Goal: Information Seeking & Learning: Learn about a topic

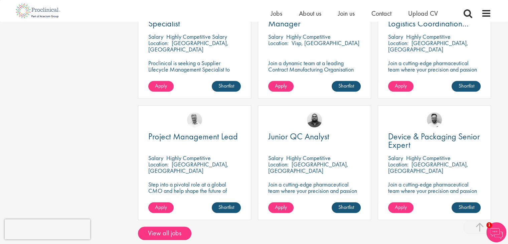
scroll to position [572, 0]
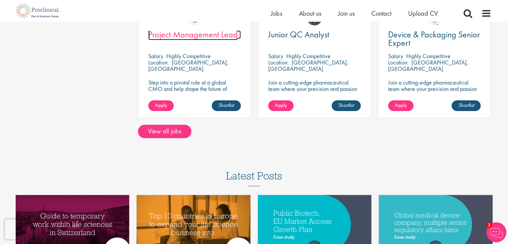
click at [211, 29] on span "Project Management Lead" at bounding box center [192, 34] width 89 height 11
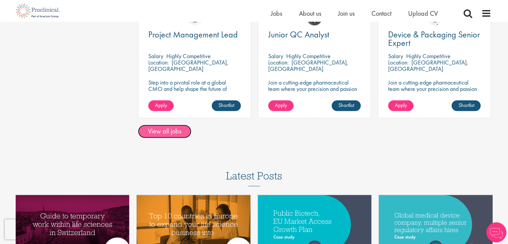
click at [159, 125] on link "View all jobs" at bounding box center [164, 131] width 53 height 13
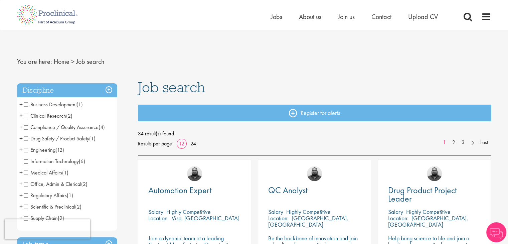
click at [25, 118] on span "Clinical Research" at bounding box center [45, 115] width 42 height 7
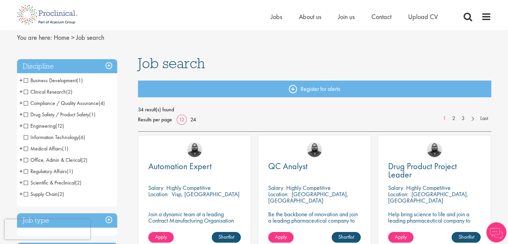
scroll to position [27, 0]
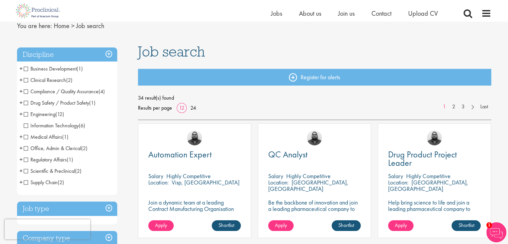
click at [26, 169] on span "Scientific & Preclinical" at bounding box center [49, 170] width 51 height 7
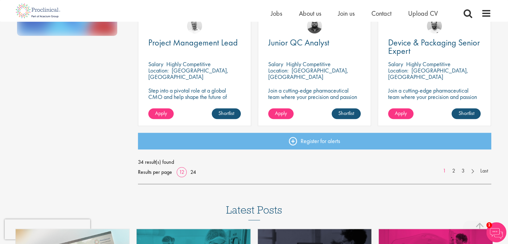
scroll to position [508, 0]
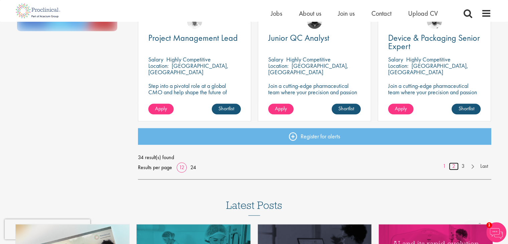
click at [454, 165] on link "2" at bounding box center [454, 166] width 10 height 8
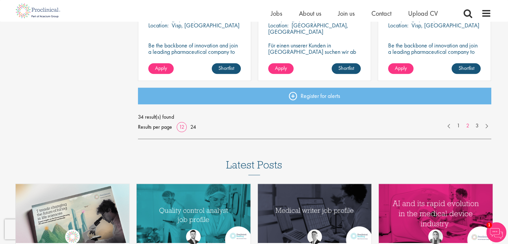
scroll to position [555, 0]
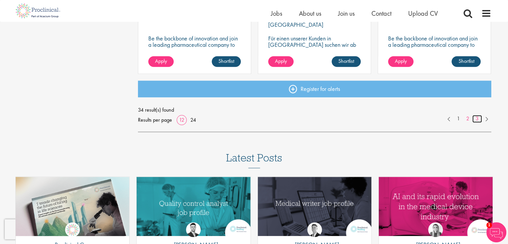
click at [476, 119] on link "3" at bounding box center [477, 119] width 10 height 8
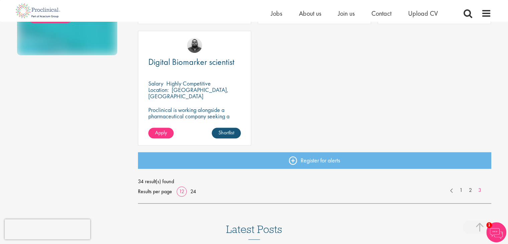
scroll to position [500, 0]
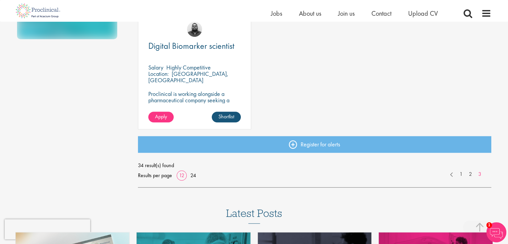
scroll to position [0, 0]
